Goal: Complete application form

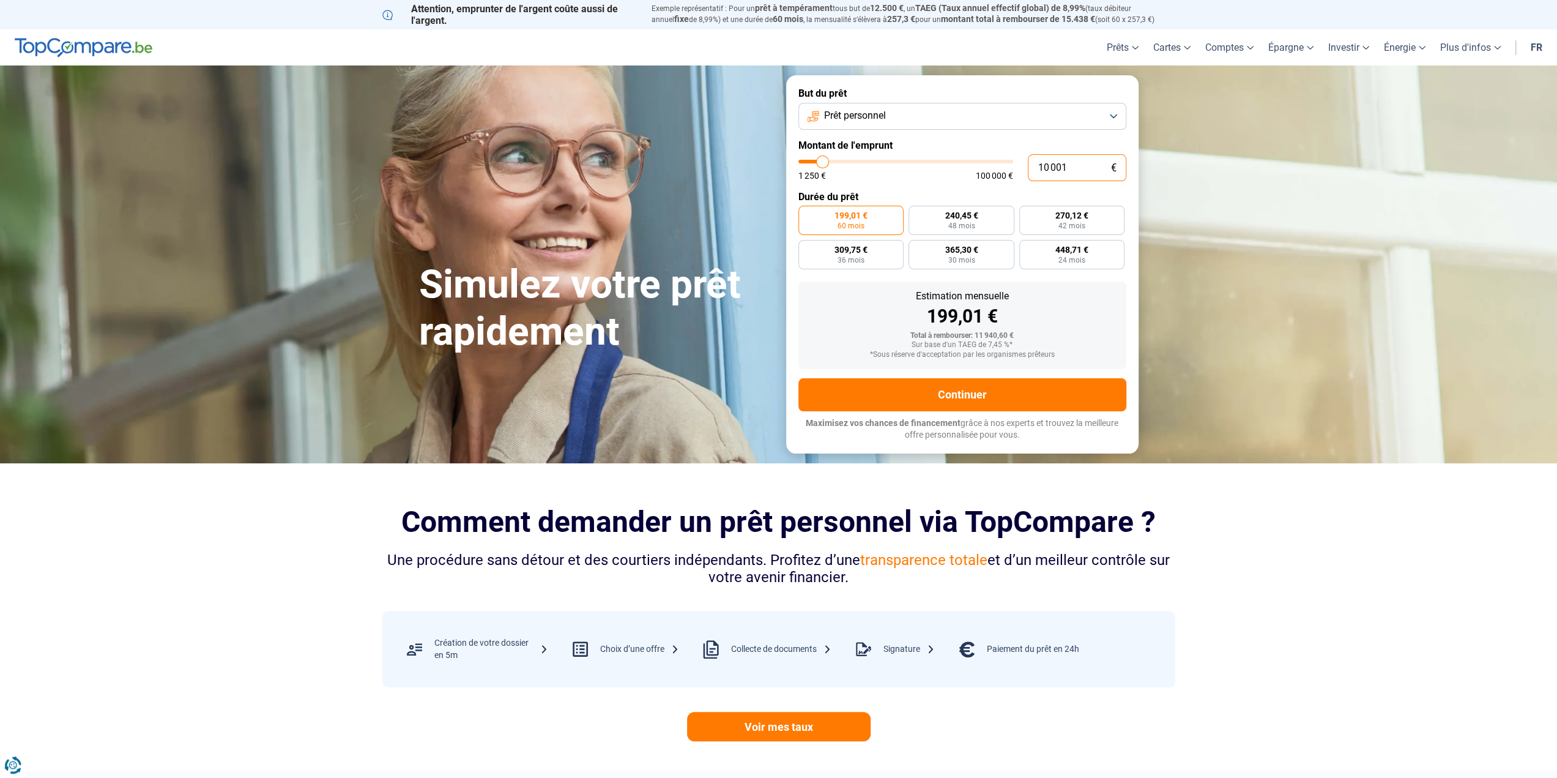
drag, startPoint x: 1067, startPoint y: 169, endPoint x: 989, endPoint y: 173, distance: 77.8
click at [989, 173] on div "10 001 € 1 250 € 100 000 €" at bounding box center [962, 167] width 328 height 27
type input "8"
type input "1250"
type input "80"
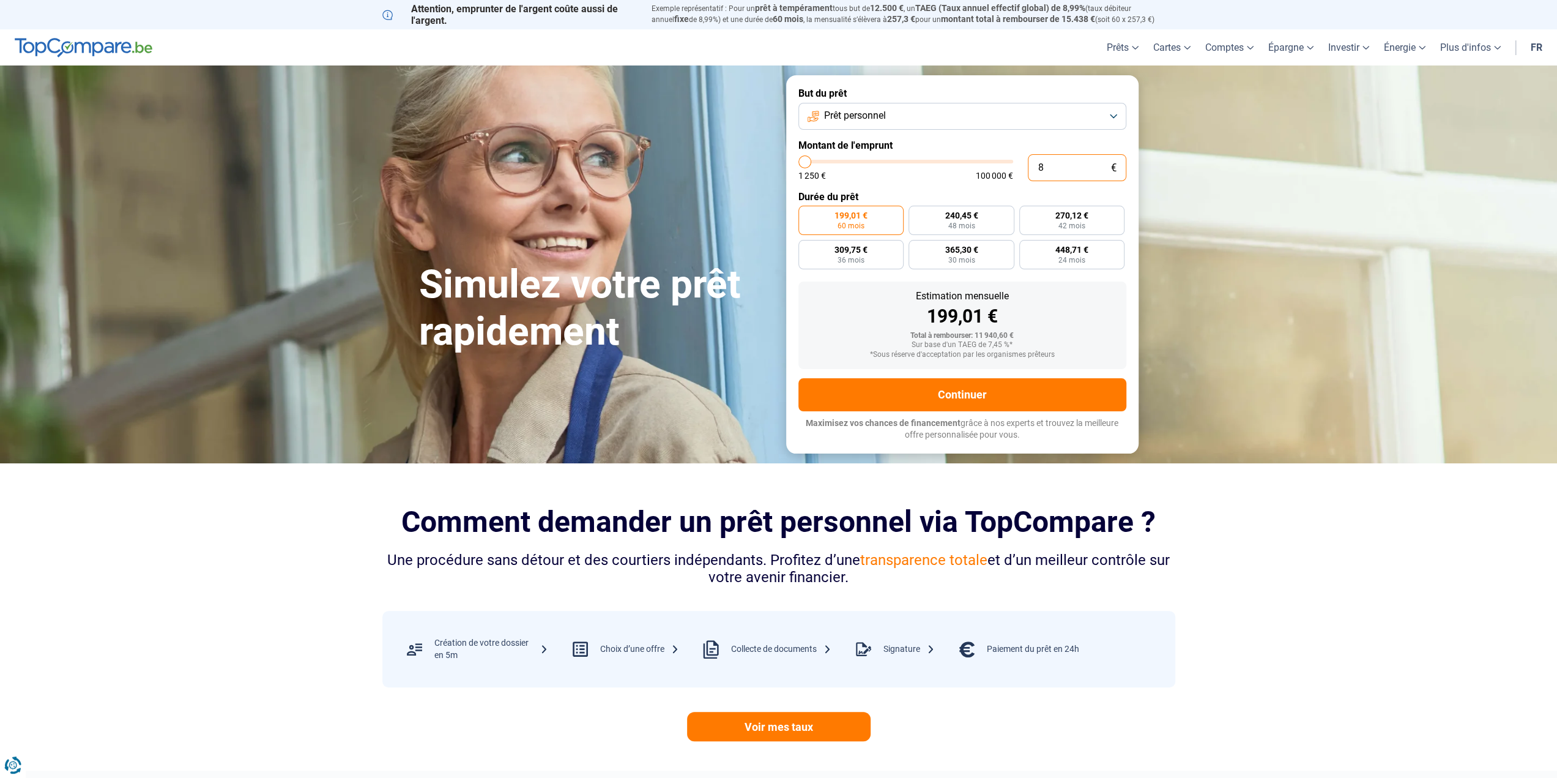
type input "1250"
type input "800"
type input "1250"
type input "8 000"
type input "8000"
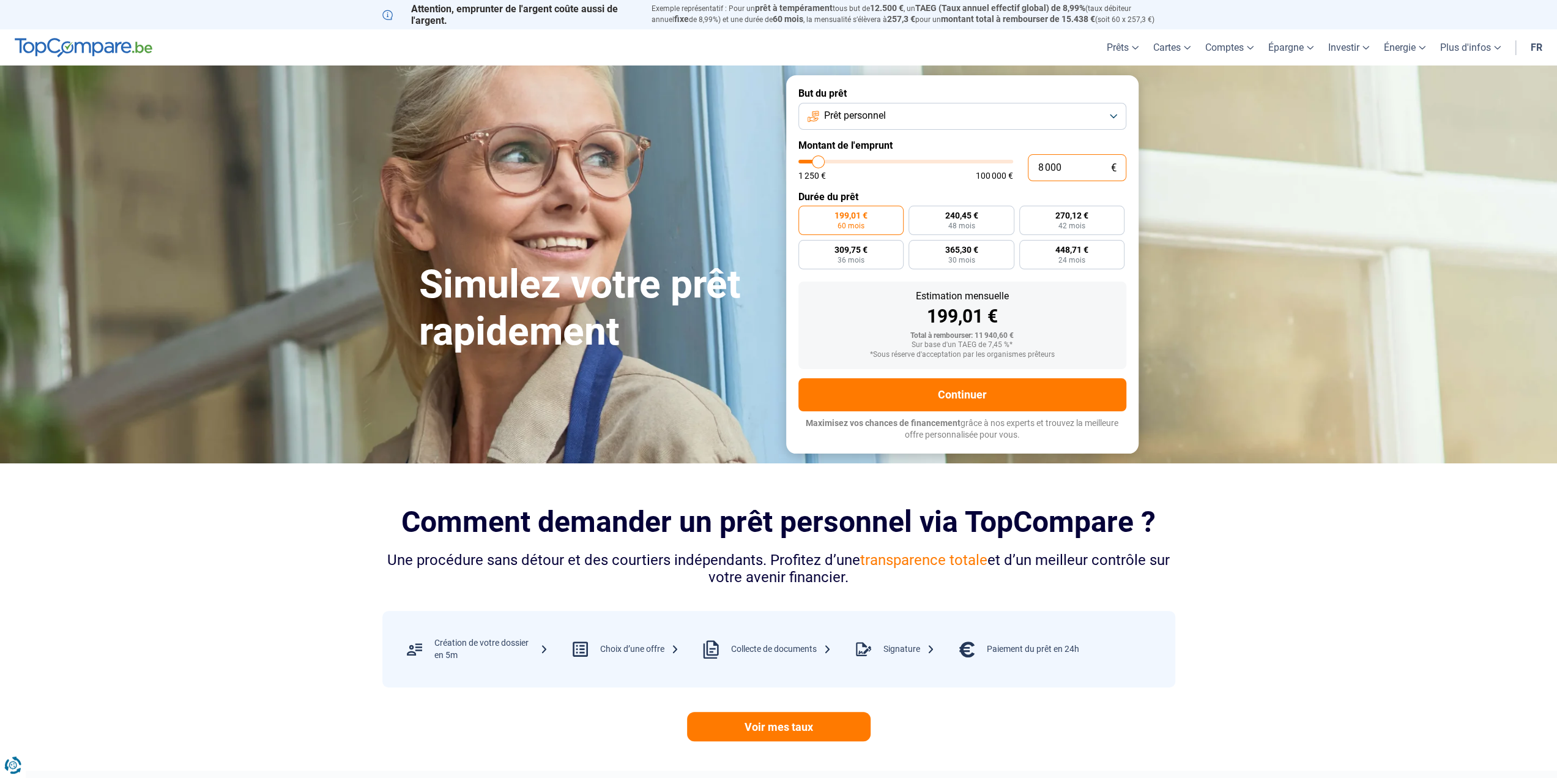
radio input "true"
drag, startPoint x: 1067, startPoint y: 171, endPoint x: 1038, endPoint y: 169, distance: 29.4
click at [1038, 169] on input "8 000" at bounding box center [1077, 167] width 99 height 27
type input "7"
type input "1250"
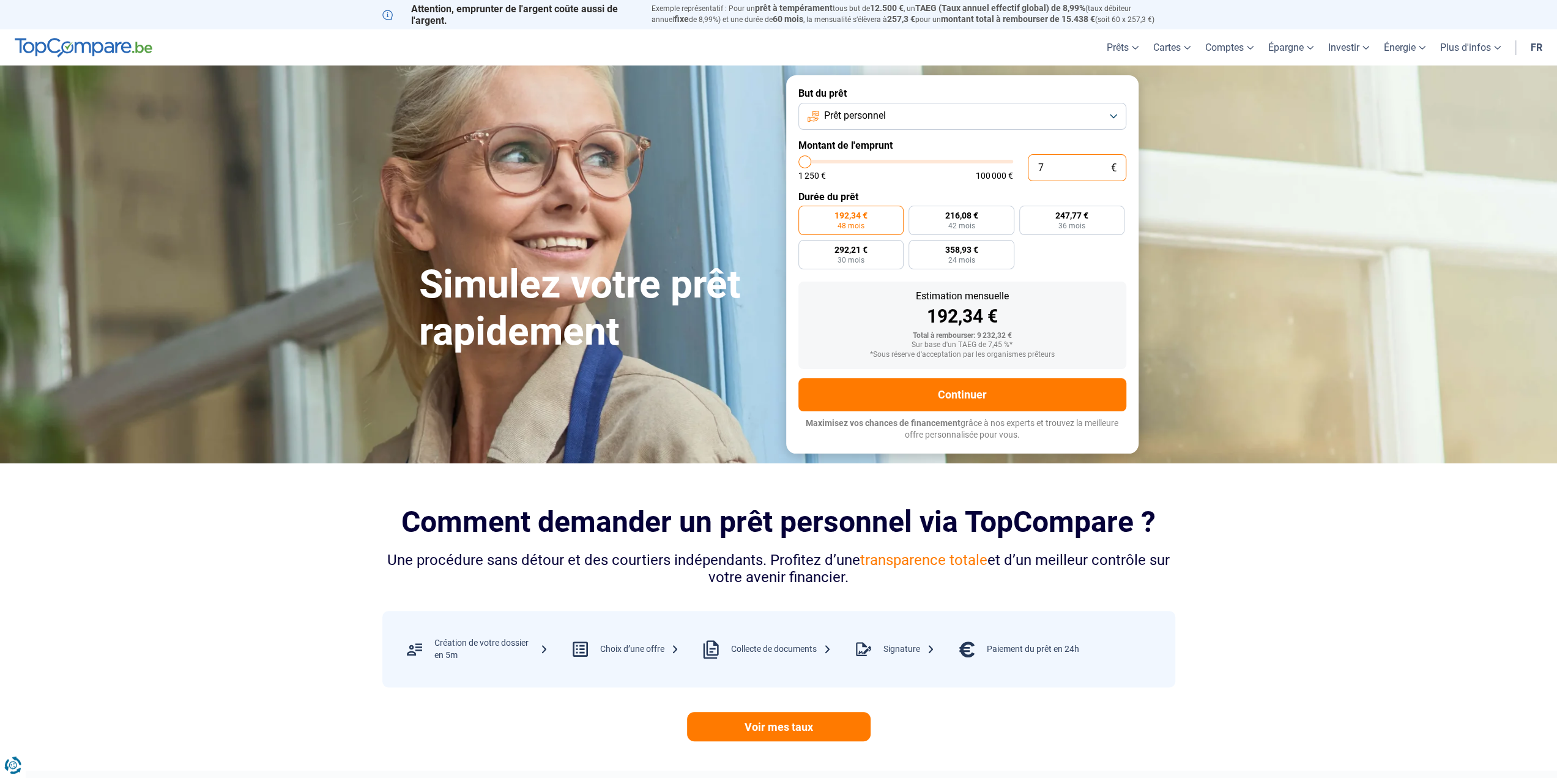
type input "75"
type input "1250"
type input "750"
type input "1250"
type input "7 500"
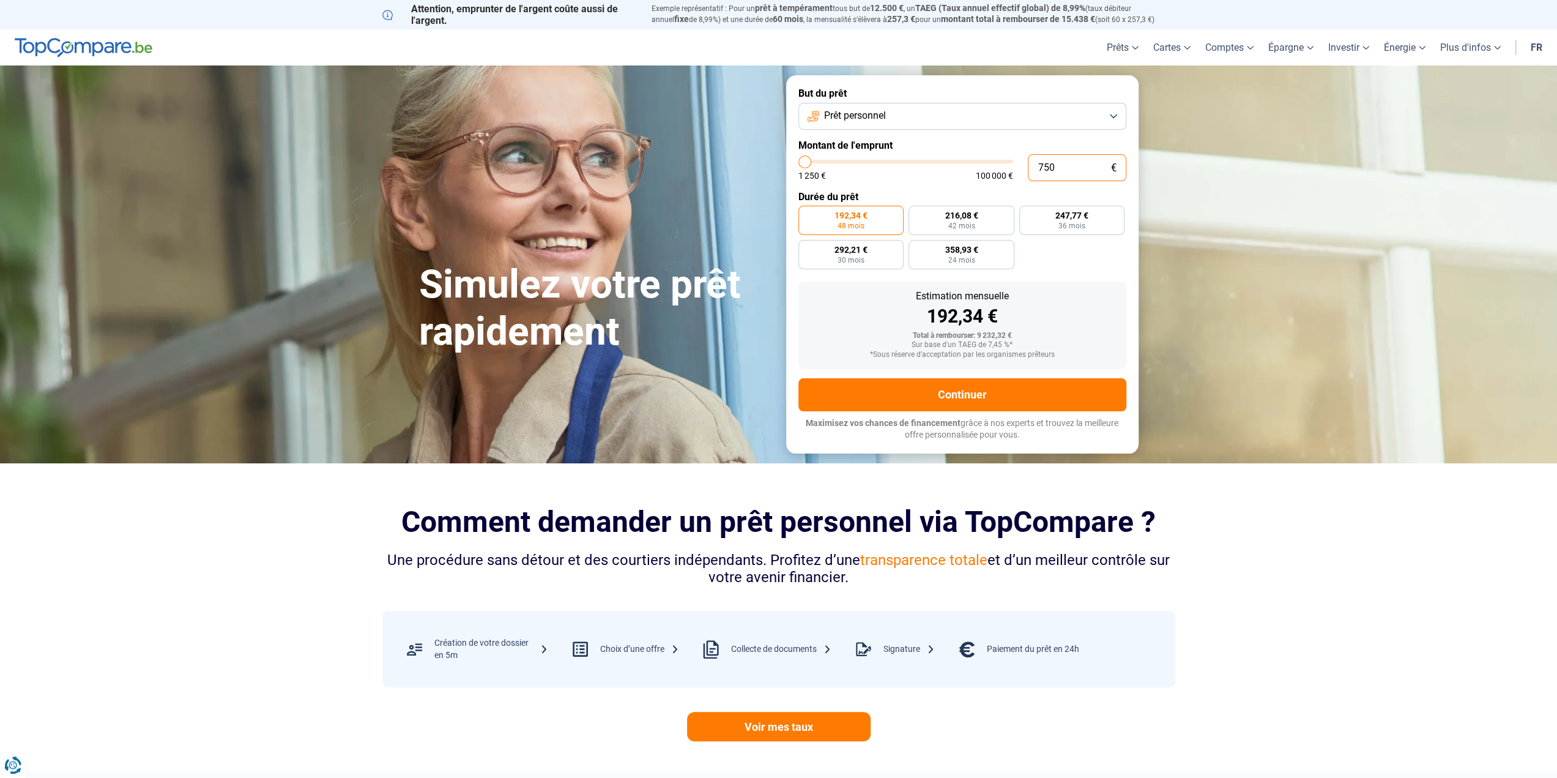
type input "7500"
radio input "true"
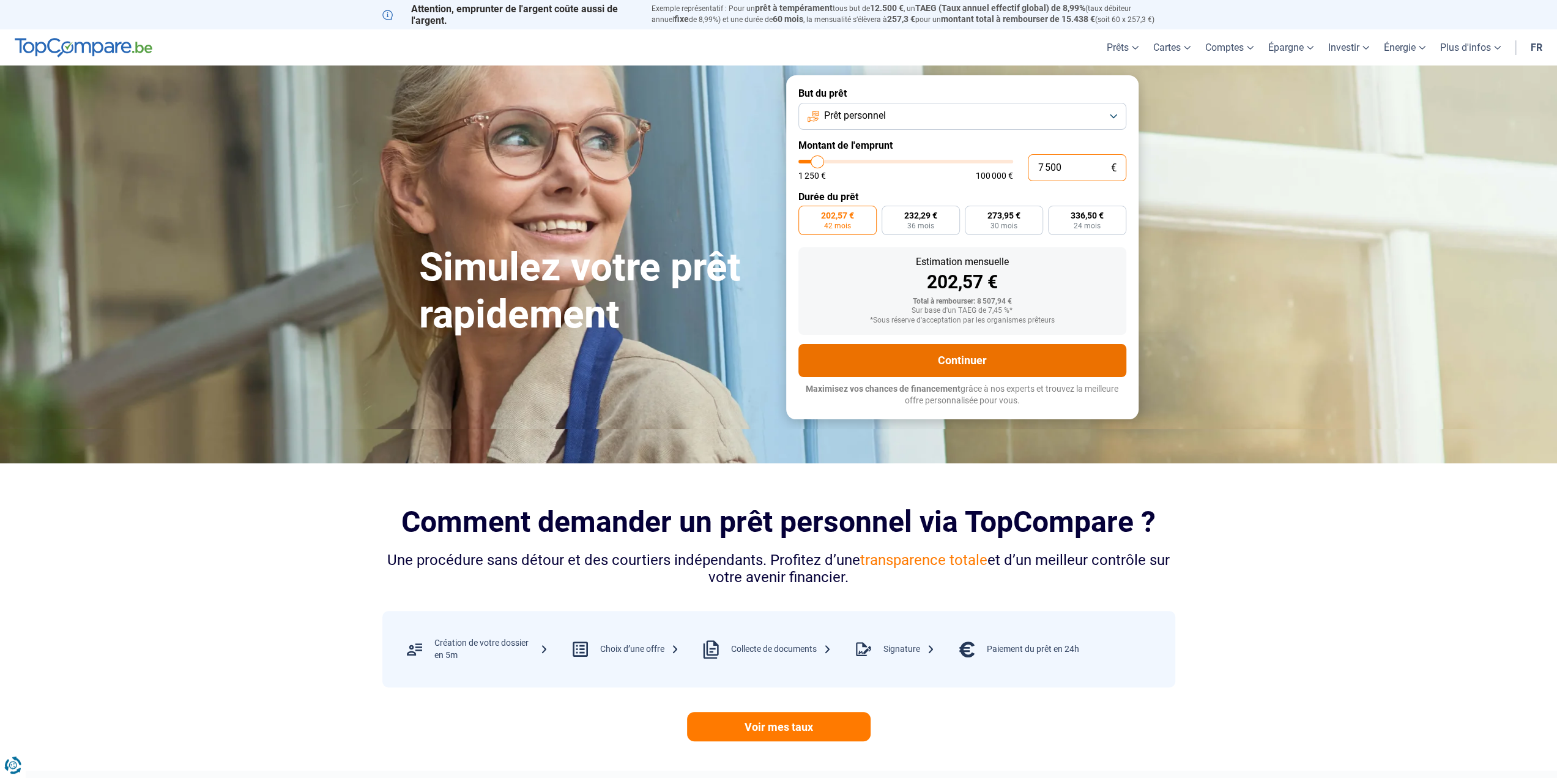
type input "7 500"
click at [862, 358] on button "Continuer" at bounding box center [962, 360] width 328 height 33
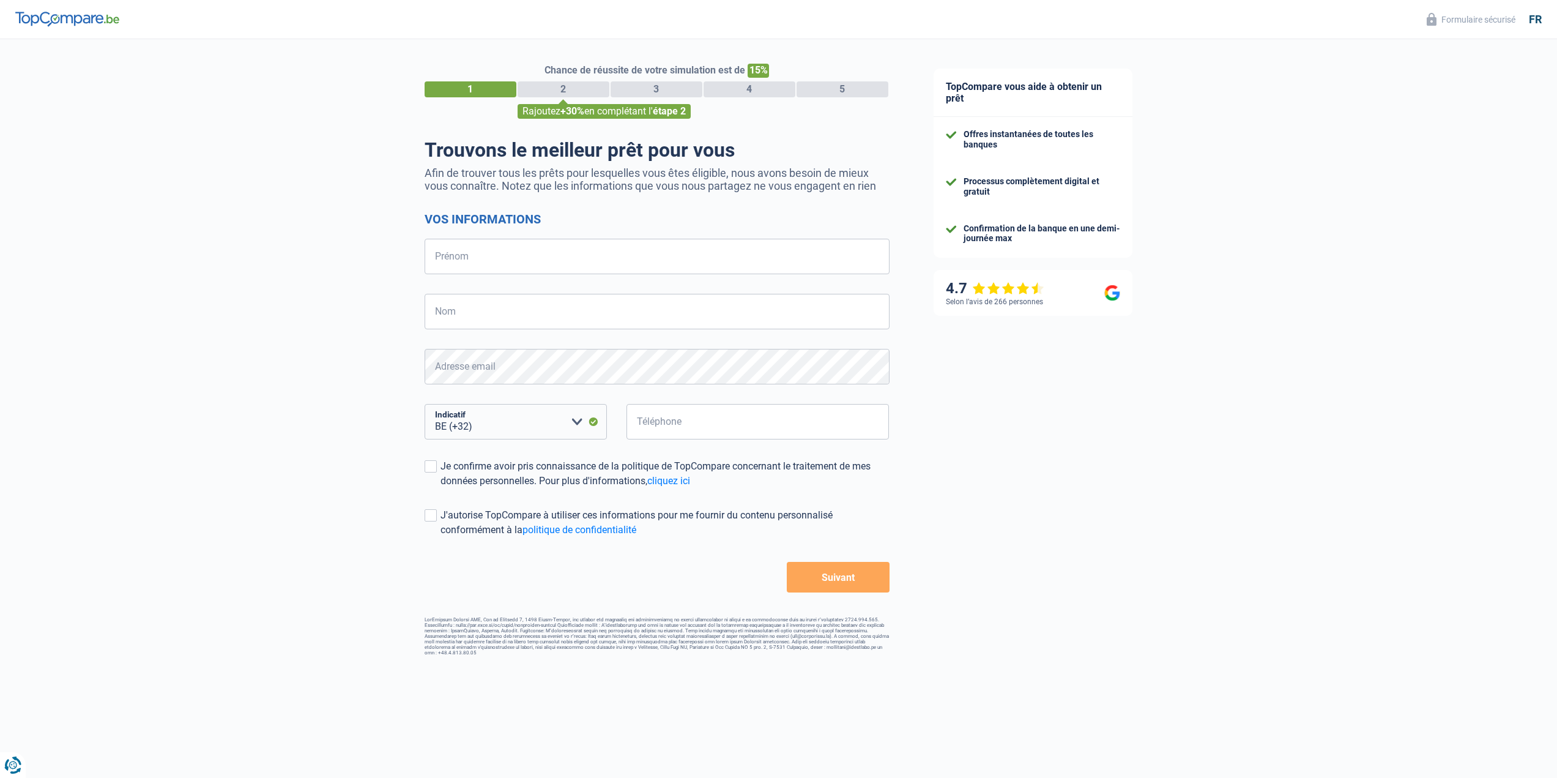
select select "32"
